Goal: Task Accomplishment & Management: Use online tool/utility

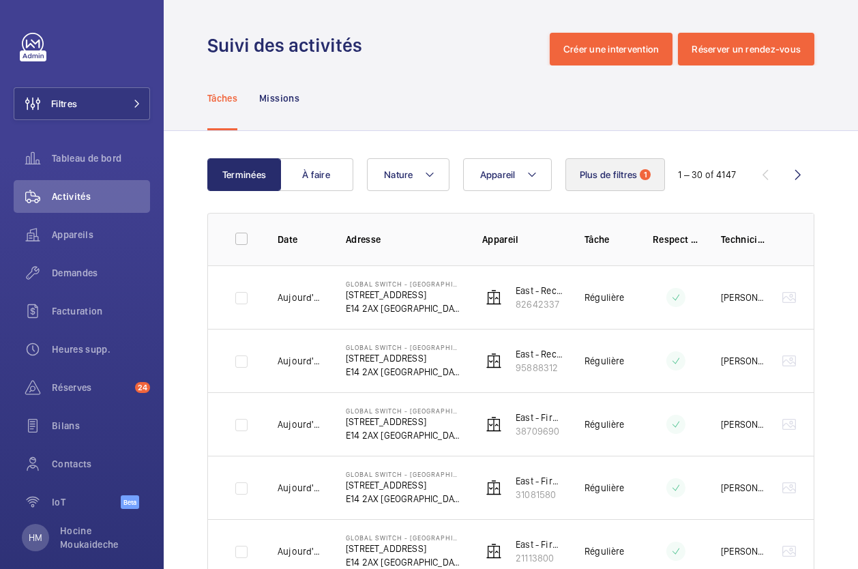
click at [612, 178] on span "Plus de filtres" at bounding box center [609, 174] width 58 height 11
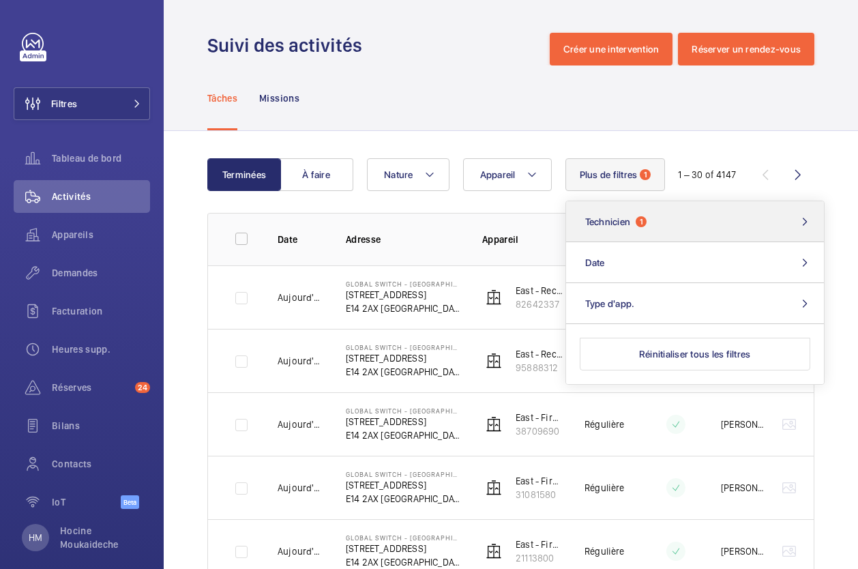
click at [641, 224] on span "1" at bounding box center [641, 221] width 11 height 11
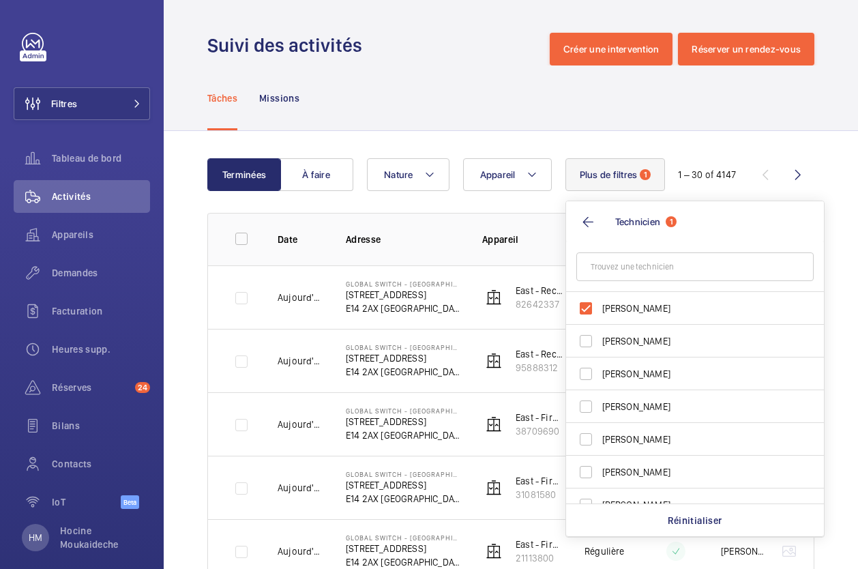
click at [589, 109] on div "Tâches Missions" at bounding box center [510, 97] width 607 height 65
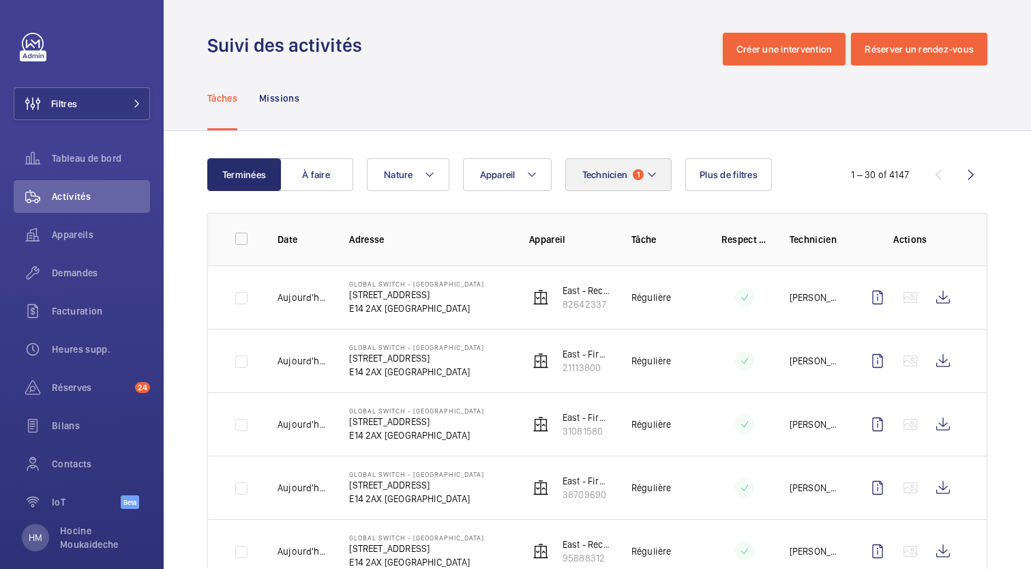
click at [644, 169] on button "Technicien 1" at bounding box center [618, 174] width 107 height 33
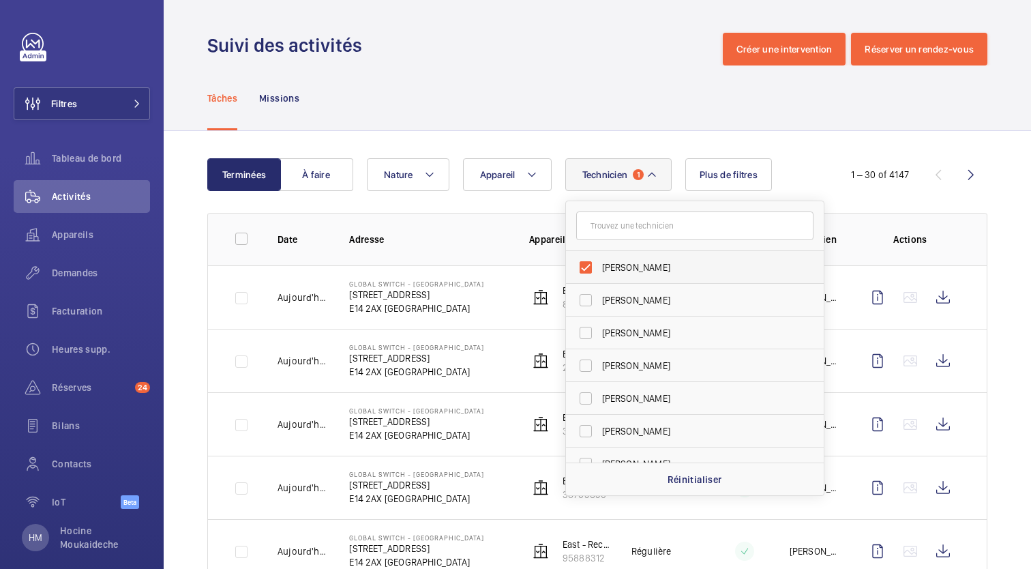
click at [582, 267] on label "[PERSON_NAME]" at bounding box center [684, 267] width 237 height 33
click at [582, 267] on input "[PERSON_NAME]" at bounding box center [585, 267] width 27 height 27
checkbox input "false"
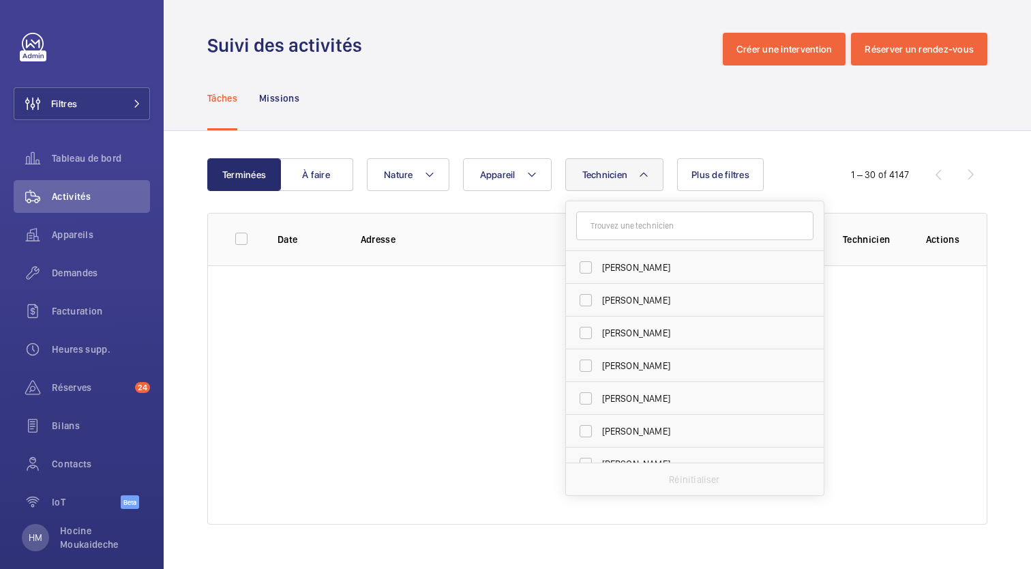
scroll to position [3610, 0]
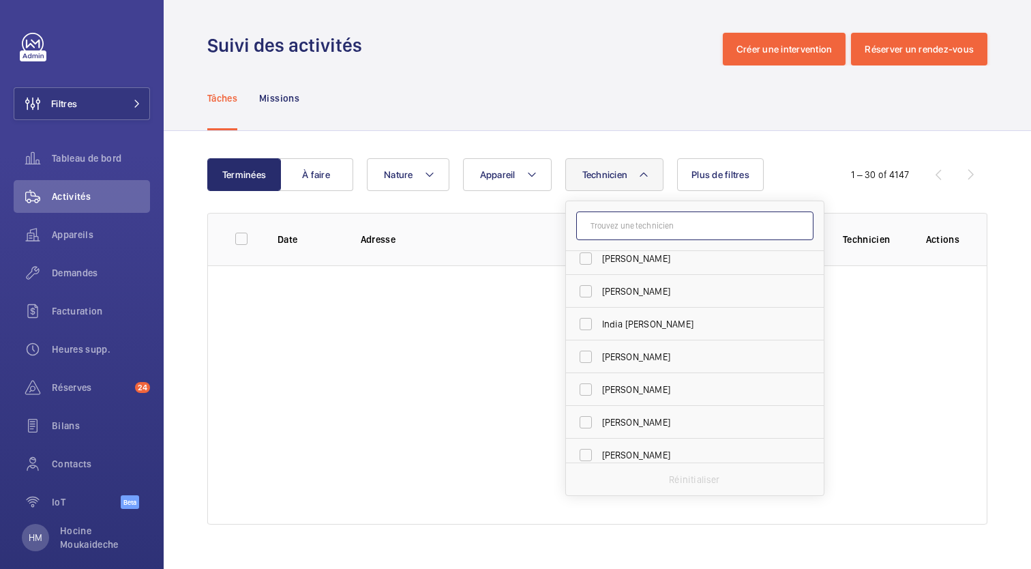
click at [610, 228] on input "text" at bounding box center [694, 225] width 237 height 29
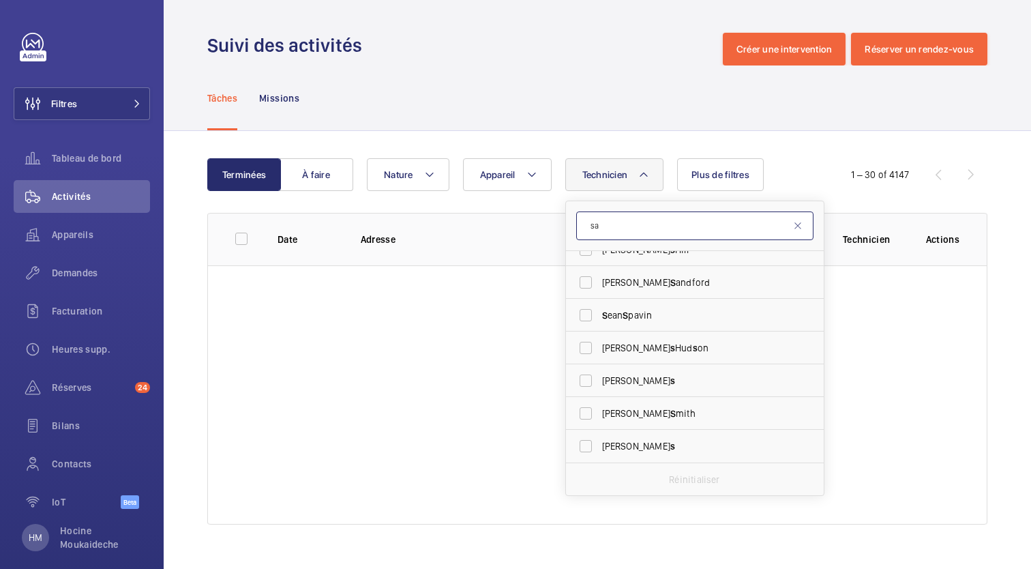
scroll to position [0, 0]
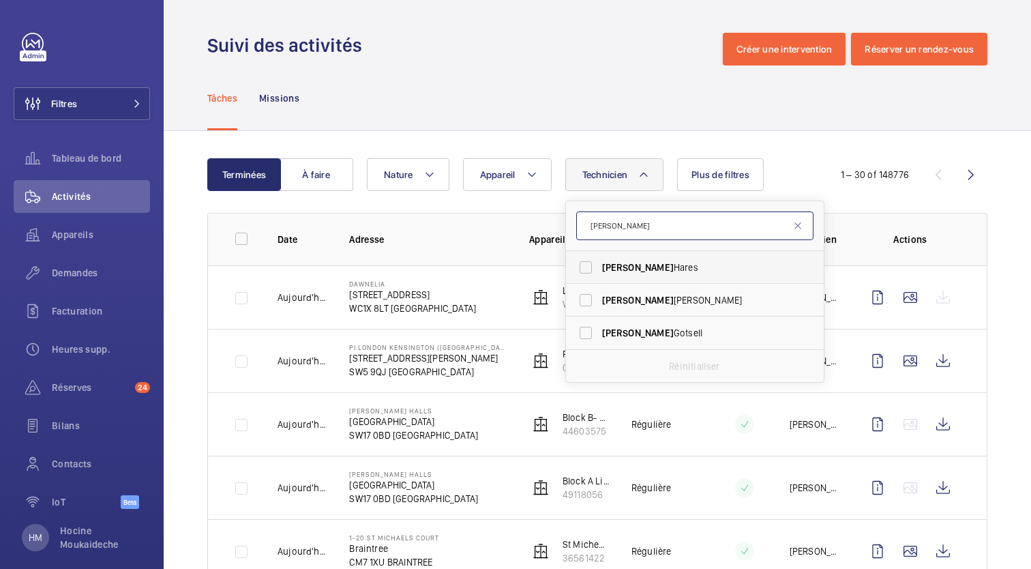
type input "[PERSON_NAME]"
click at [599, 266] on label "[PERSON_NAME]" at bounding box center [684, 267] width 237 height 33
click at [599, 266] on input "[PERSON_NAME]" at bounding box center [585, 267] width 27 height 27
checkbox input "true"
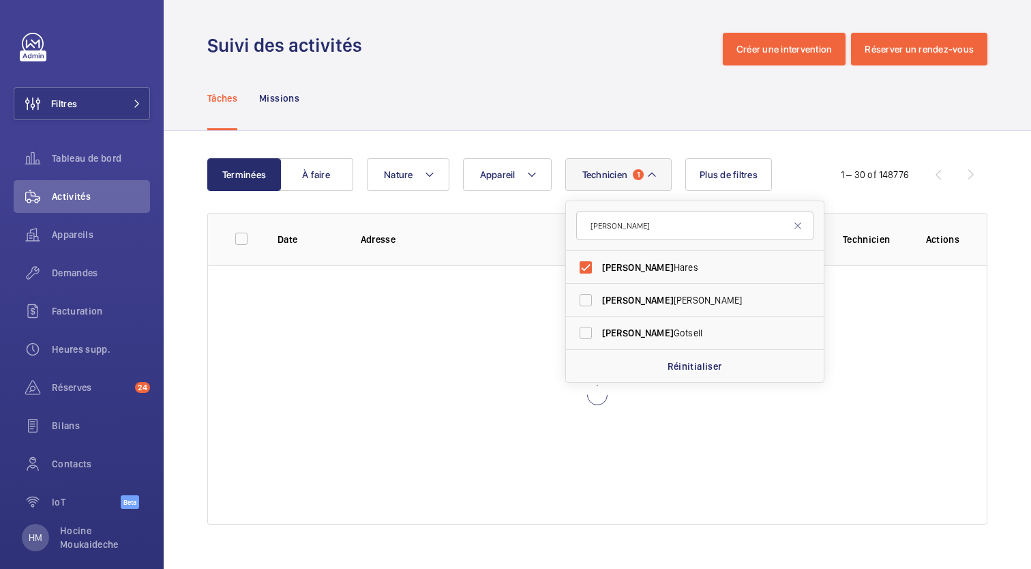
click at [624, 142] on div "Terminées À faire Technicien 1 [PERSON_NAME] [PERSON_NAME] [PERSON_NAME] Réinit…" at bounding box center [597, 344] width 867 height 426
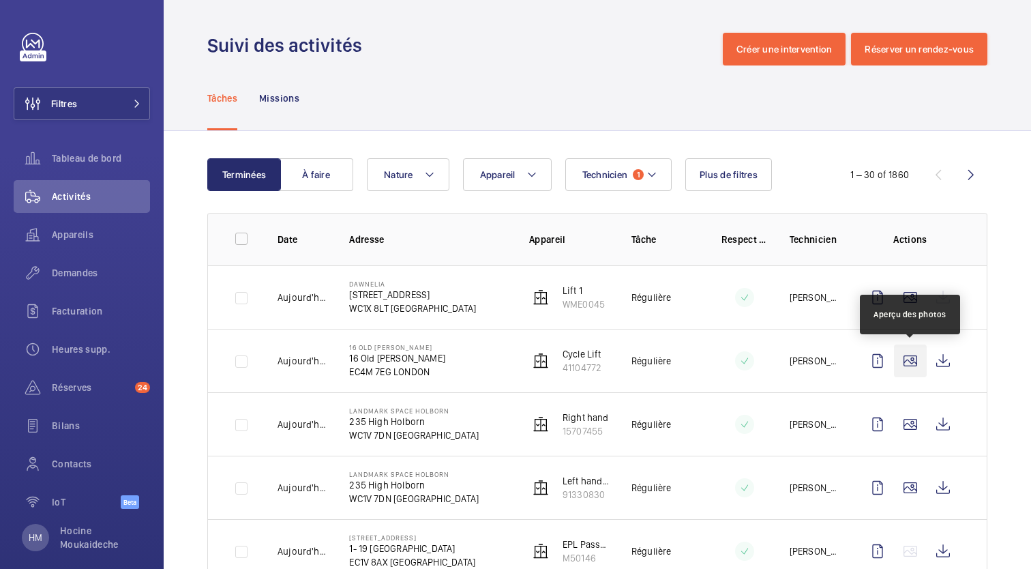
click at [912, 361] on wm-front-icon-button at bounding box center [910, 360] width 33 height 33
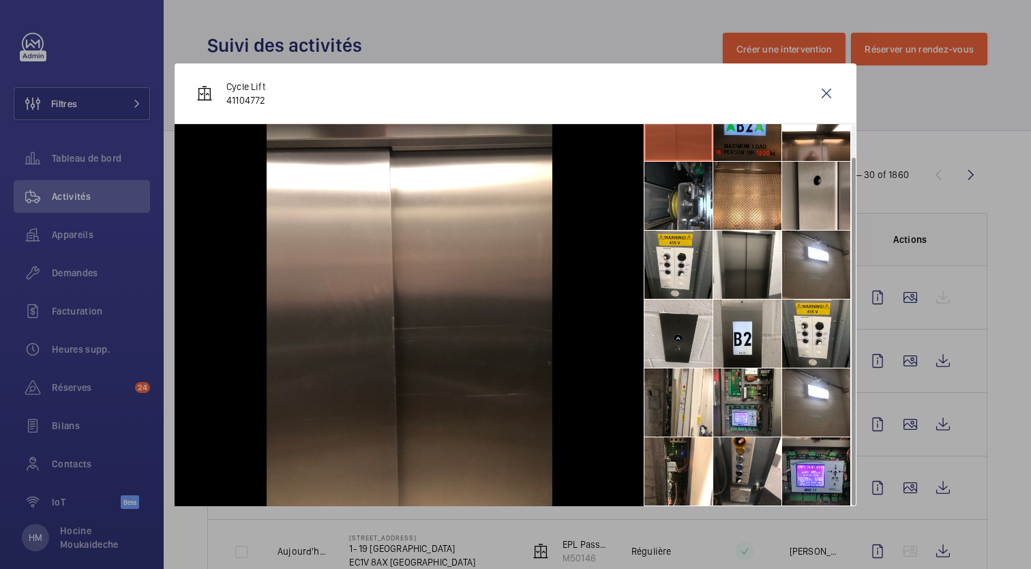
scroll to position [32, 0]
click at [824, 91] on wm-front-icon-button at bounding box center [826, 93] width 33 height 33
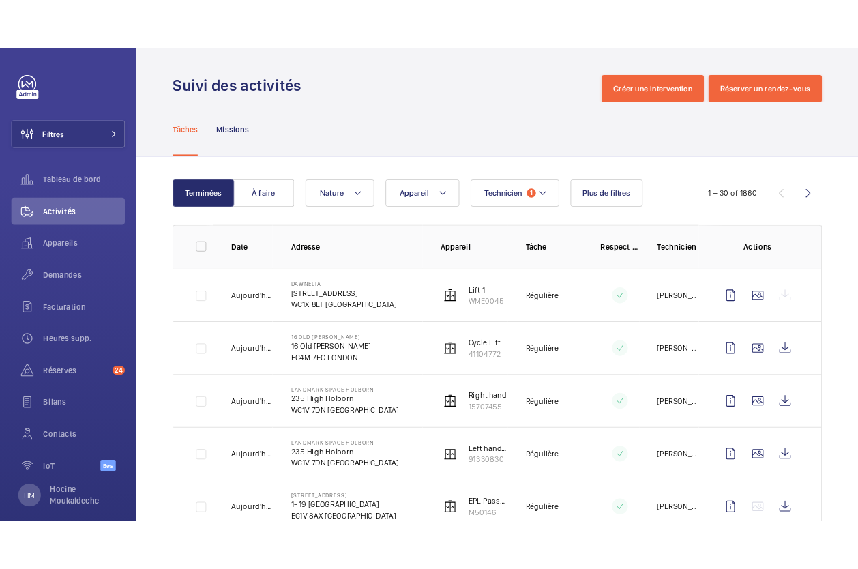
scroll to position [0, 0]
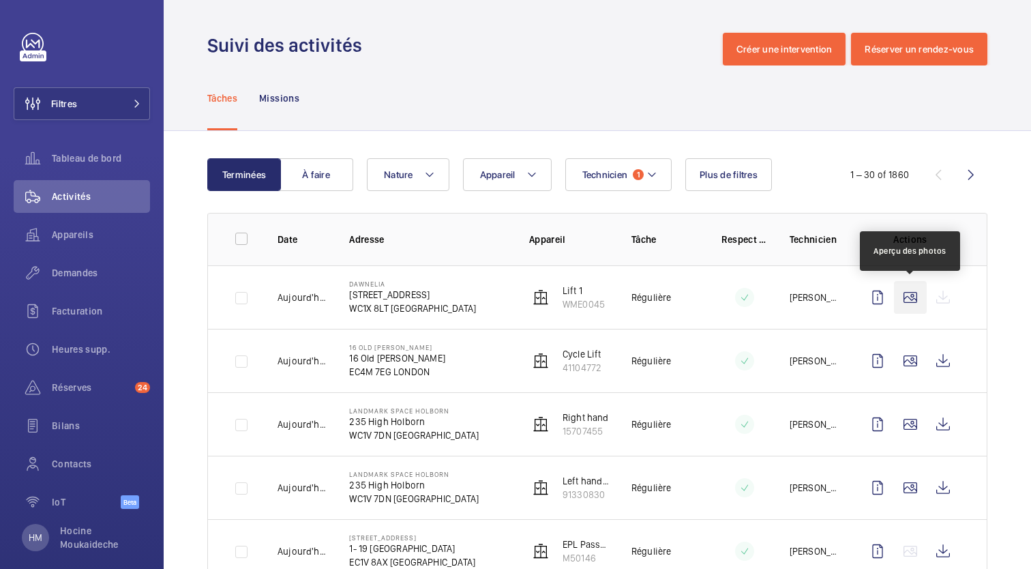
click at [912, 295] on wm-front-icon-button at bounding box center [910, 297] width 33 height 33
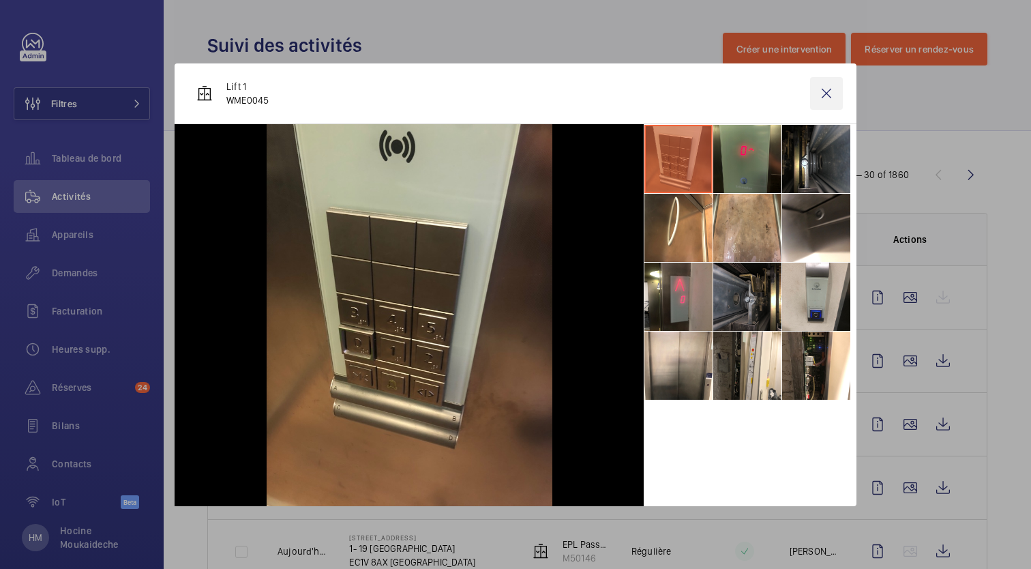
click at [827, 96] on wm-front-icon-button at bounding box center [826, 93] width 33 height 33
